Goal: Transaction & Acquisition: Book appointment/travel/reservation

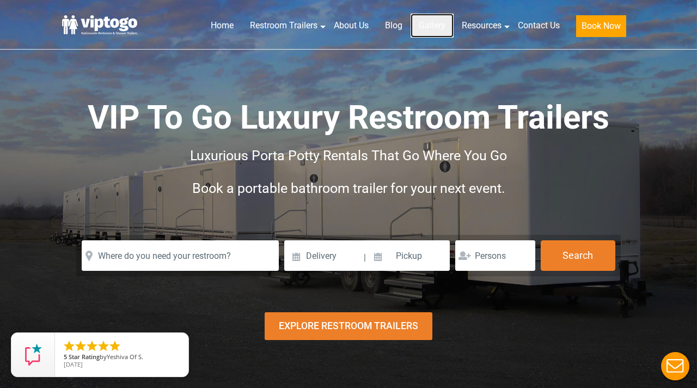
click at [436, 25] on link "Gallery" at bounding box center [432, 26] width 43 height 24
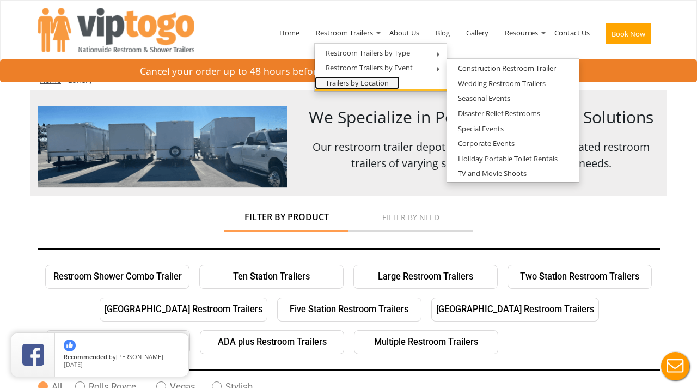
click at [386, 87] on link "Trailers by Location" at bounding box center [357, 83] width 85 height 14
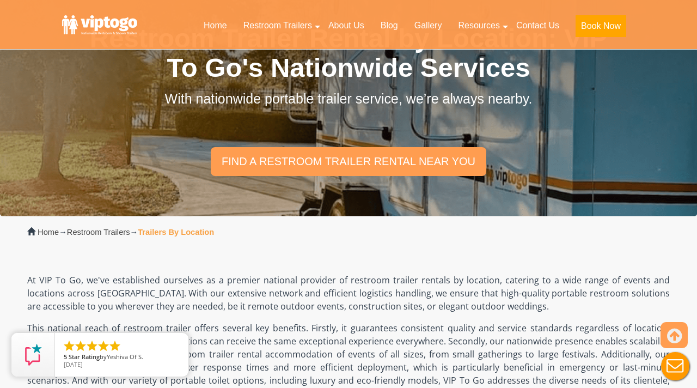
scroll to position [78, 0]
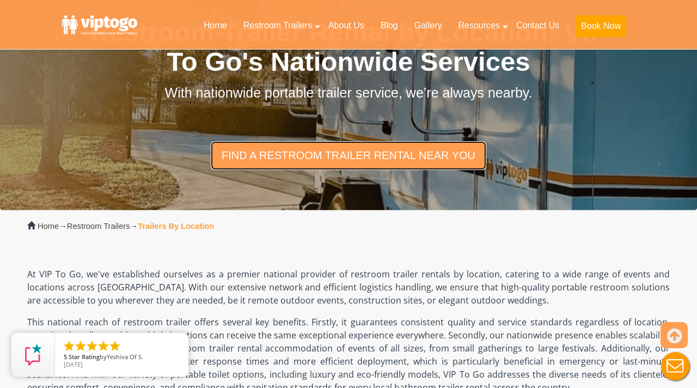
click at [422, 164] on link "find a restroom trailer rental near you" at bounding box center [349, 155] width 276 height 28
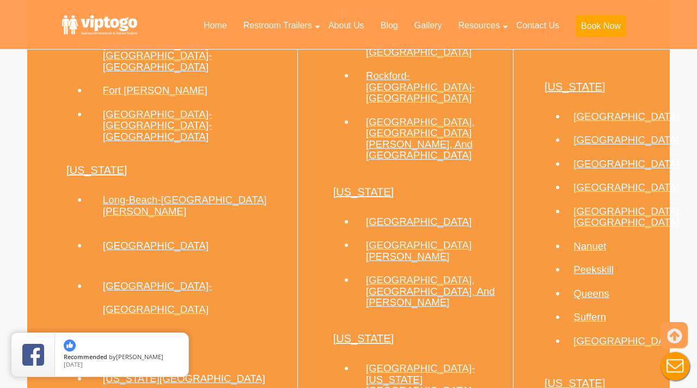
scroll to position [996, 0]
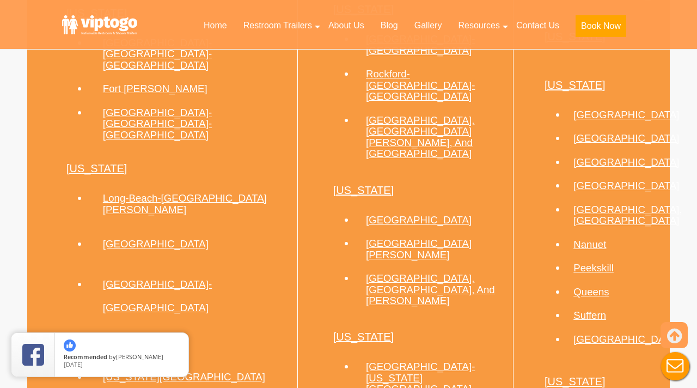
click at [581, 279] on li "Queens" at bounding box center [617, 291] width 103 height 24
click at [581, 286] on link "Queens" at bounding box center [591, 291] width 35 height 11
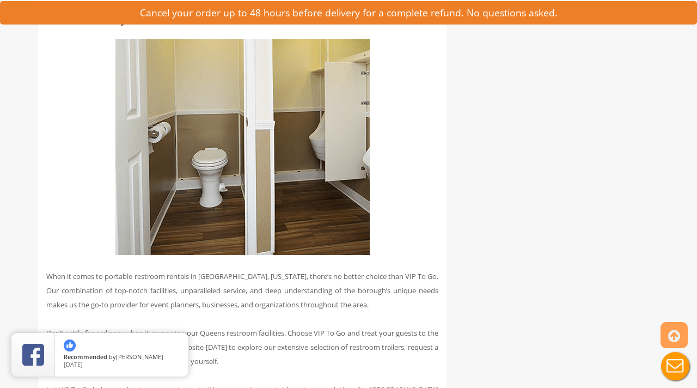
scroll to position [3041, 0]
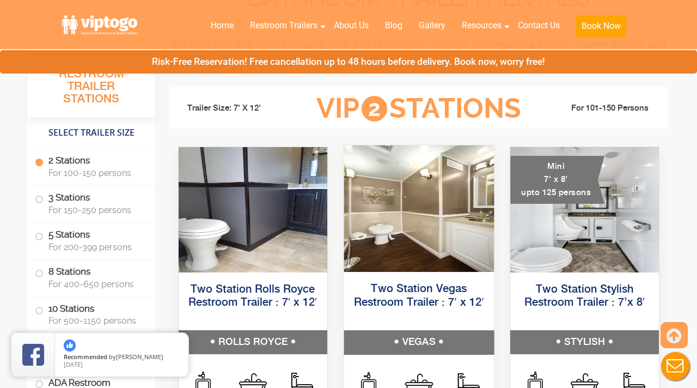
scroll to position [472, 0]
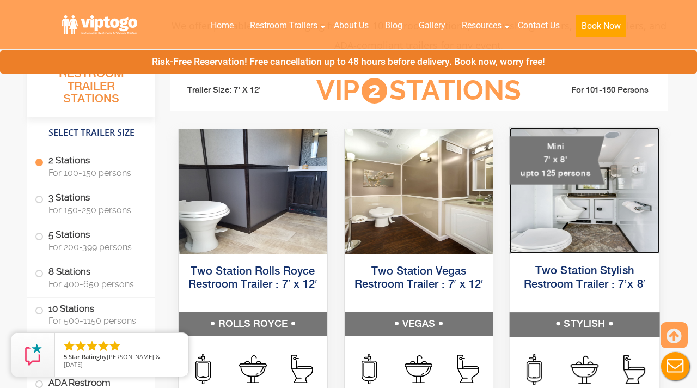
click at [565, 225] on img at bounding box center [585, 190] width 150 height 126
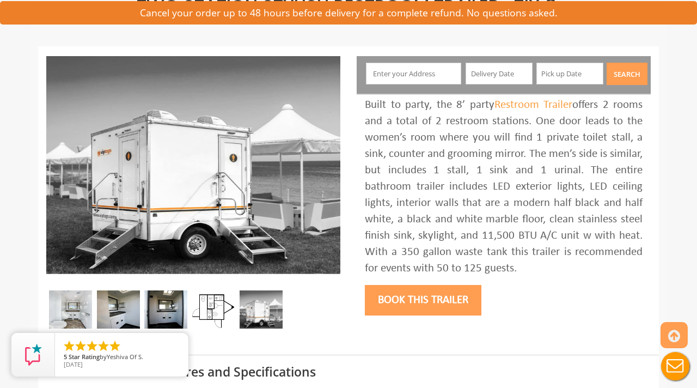
scroll to position [100, 0]
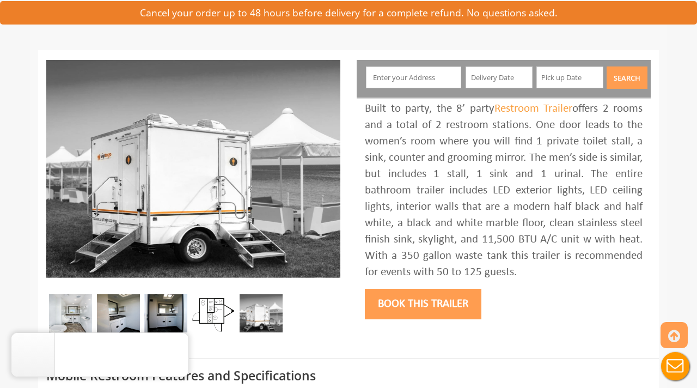
click at [84, 319] on img at bounding box center [70, 313] width 43 height 38
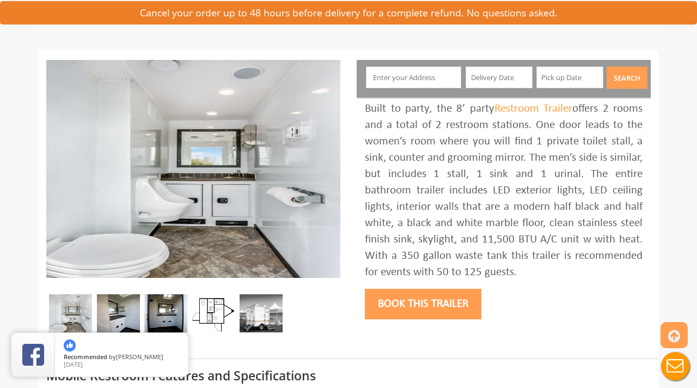
click at [118, 312] on img at bounding box center [118, 313] width 43 height 38
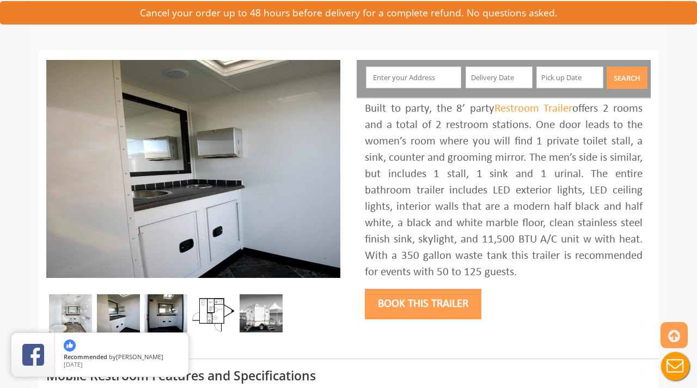
click at [72, 311] on img at bounding box center [70, 313] width 43 height 38
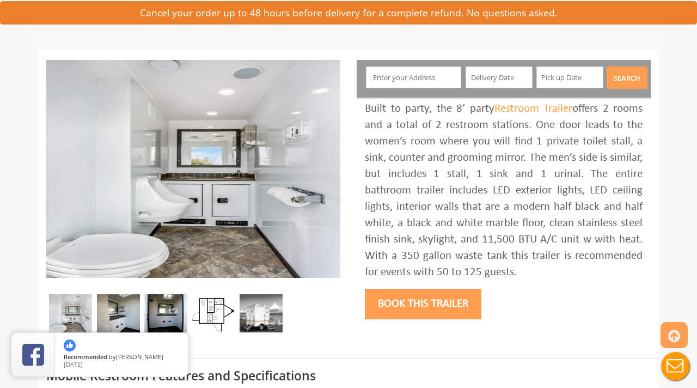
click at [134, 312] on img at bounding box center [118, 313] width 43 height 38
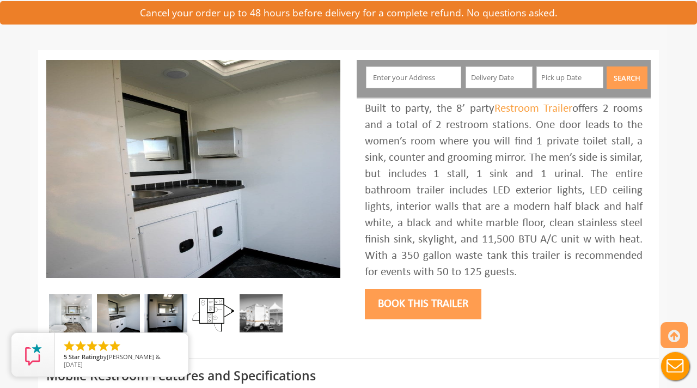
click at [165, 313] on img at bounding box center [165, 313] width 43 height 38
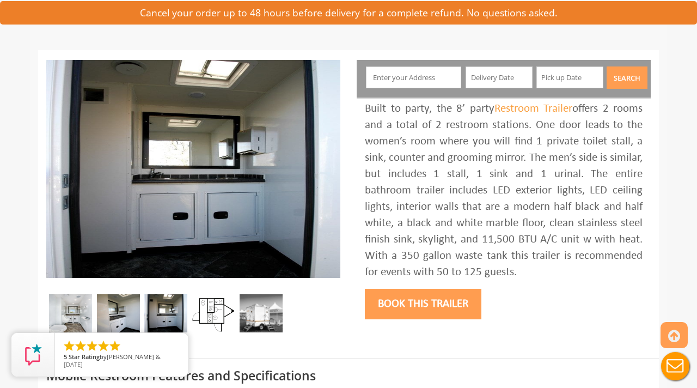
click at [212, 304] on img at bounding box center [213, 313] width 43 height 38
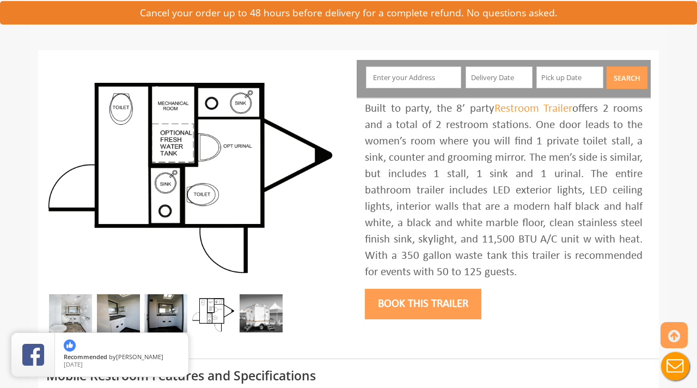
click at [276, 309] on img at bounding box center [261, 313] width 43 height 38
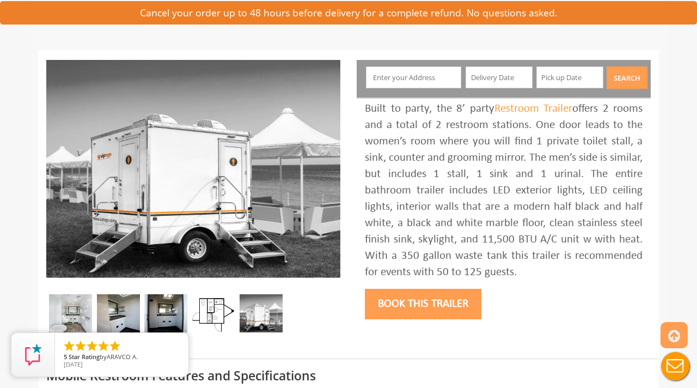
click at [215, 309] on img at bounding box center [213, 313] width 43 height 38
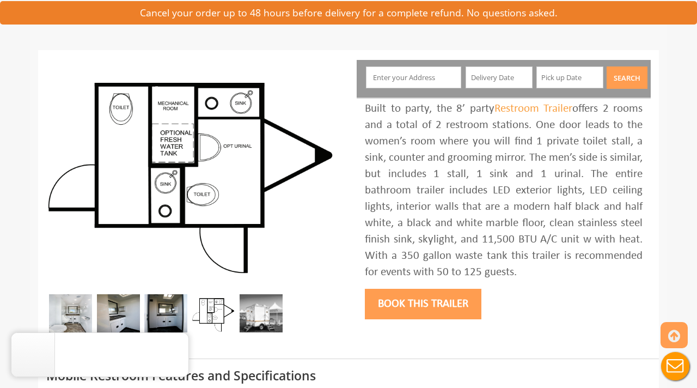
click at [437, 79] on input "text" at bounding box center [414, 77] width 96 height 22
click at [484, 83] on input "text" at bounding box center [499, 77] width 67 height 22
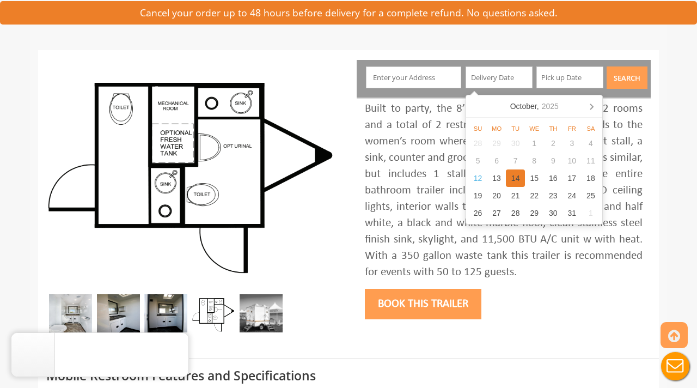
click at [523, 178] on div "14" at bounding box center [515, 177] width 19 height 17
click at [489, 75] on input "[DATE]" at bounding box center [499, 77] width 67 height 22
click at [532, 175] on div "15" at bounding box center [534, 177] width 19 height 17
type input "[DATE]"
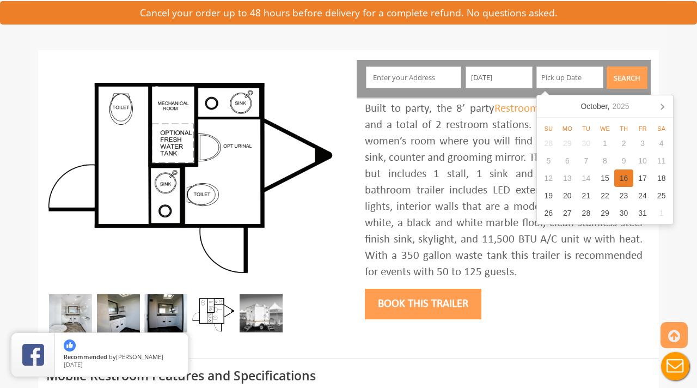
click at [617, 182] on div "16" at bounding box center [623, 177] width 19 height 17
type input "[DATE]"
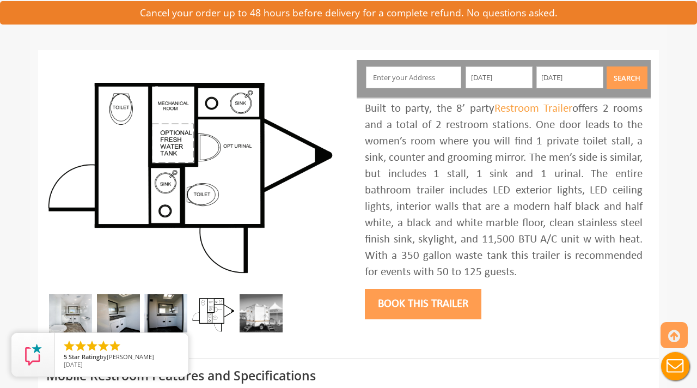
click at [632, 81] on button "Search" at bounding box center [627, 77] width 41 height 22
click at [452, 83] on input "text" at bounding box center [414, 77] width 96 height 22
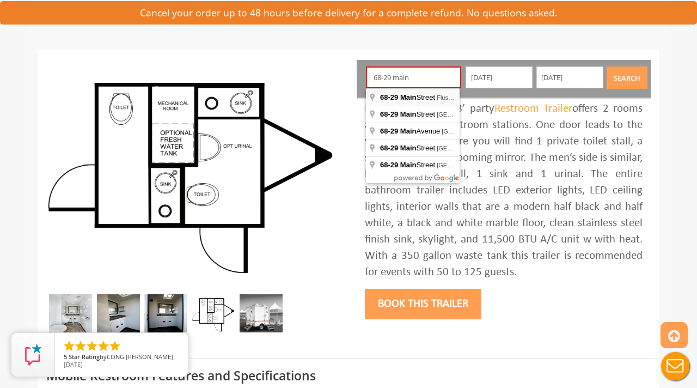
type input "[STREET_ADDRESS]"
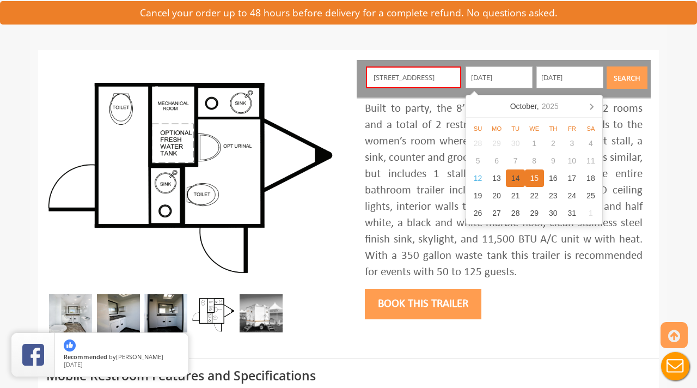
click at [519, 178] on div "14" at bounding box center [515, 177] width 19 height 17
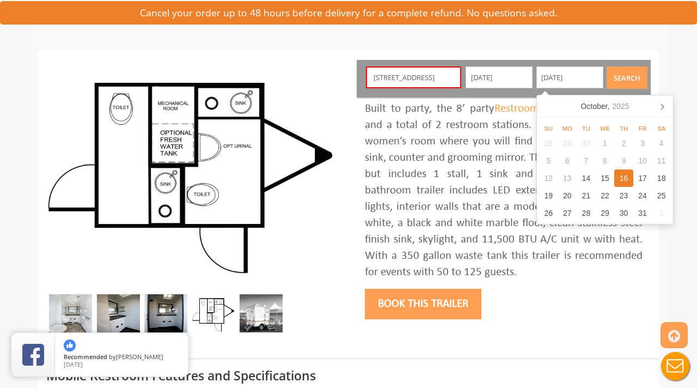
click at [516, 76] on input "[DATE]" at bounding box center [499, 77] width 67 height 22
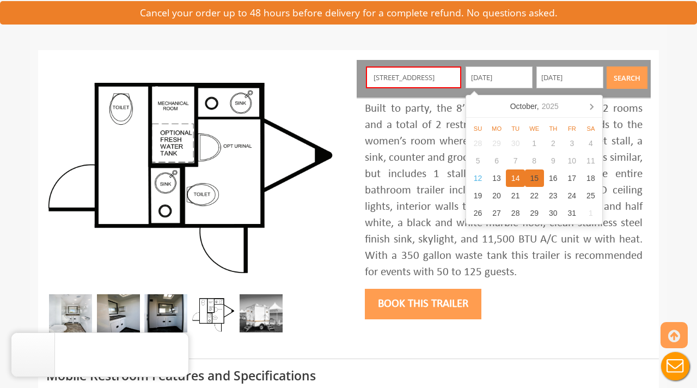
click at [534, 174] on div "15" at bounding box center [534, 177] width 19 height 17
type input "[DATE]"
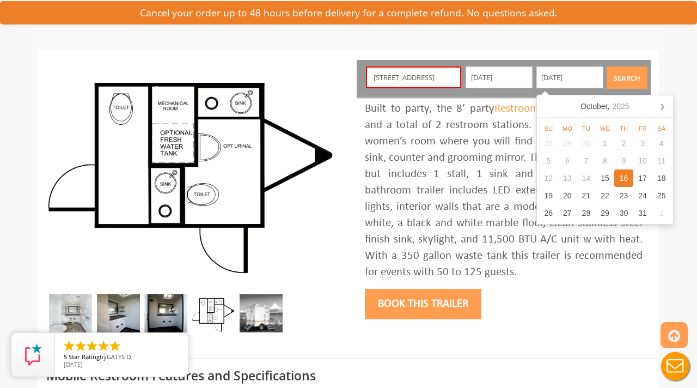
click at [623, 179] on div "16" at bounding box center [623, 177] width 19 height 17
click at [625, 181] on div "16" at bounding box center [623, 177] width 19 height 17
type input "[DATE]"
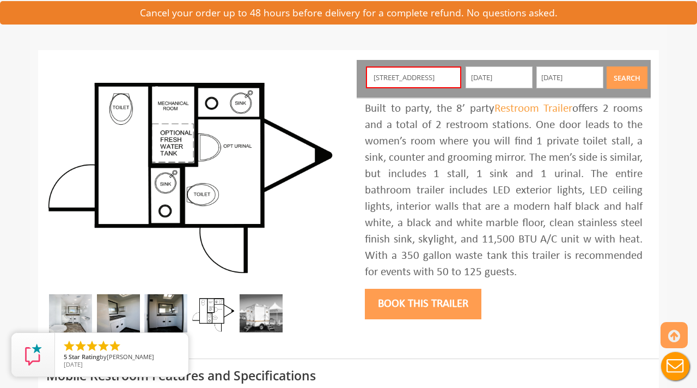
click at [631, 73] on button "Search" at bounding box center [627, 77] width 41 height 22
